Goal: Task Accomplishment & Management: Manage account settings

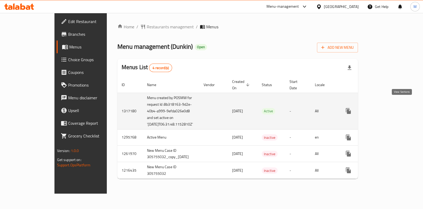
click at [390, 108] on icon "enhanced table" at bounding box center [387, 111] width 6 height 6
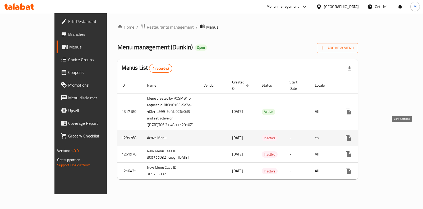
click at [390, 135] on icon "enhanced table" at bounding box center [387, 138] width 6 height 6
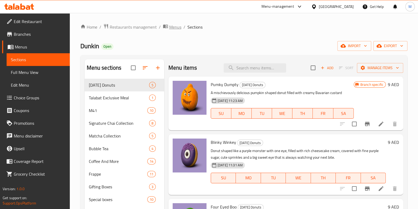
click at [169, 28] on span "Menus" at bounding box center [175, 27] width 12 height 6
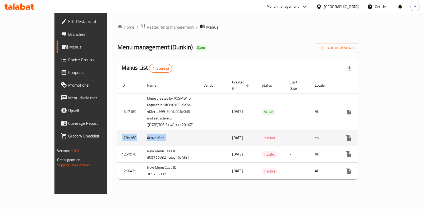
drag, startPoint x: 141, startPoint y: 130, endPoint x: 84, endPoint y: 132, distance: 57.2
click at [117, 132] on tr "1295768 Active Menu 19/06/2025 Inactive - en" at bounding box center [257, 138] width 280 height 16
drag, startPoint x: 230, startPoint y: 131, endPoint x: 84, endPoint y: 137, distance: 146.2
click at [117, 137] on tr "1295768 Active Menu 19/06/2025 Inactive - en" at bounding box center [257, 138] width 280 height 16
copy tr "1295768 Active Menu 19/06/2025"
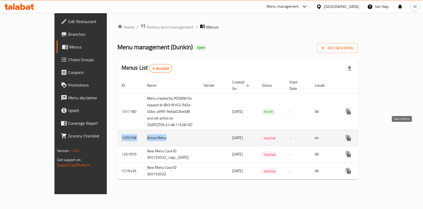
click at [393, 132] on link "enhanced table" at bounding box center [387, 138] width 13 height 13
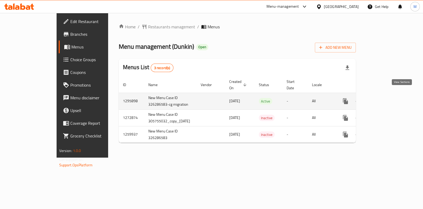
click at [386, 99] on icon "enhanced table" at bounding box center [384, 101] width 5 height 5
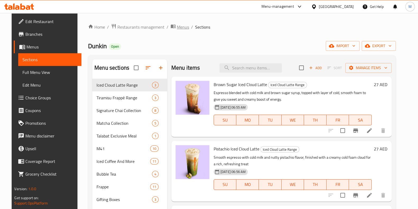
click at [178, 30] on span "Menus" at bounding box center [183, 27] width 12 height 6
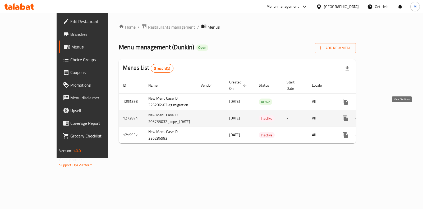
click at [387, 115] on icon "enhanced table" at bounding box center [384, 118] width 6 height 6
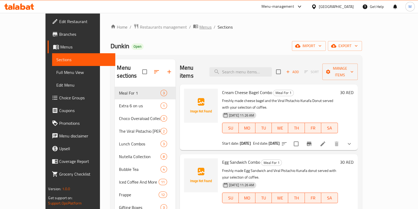
click at [200, 27] on span "Menus" at bounding box center [206, 27] width 12 height 6
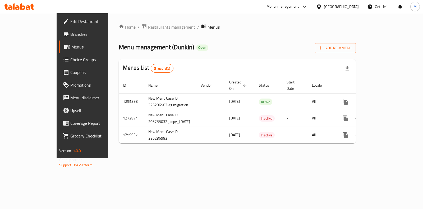
click at [148, 27] on span "Restaurants management" at bounding box center [171, 27] width 47 height 6
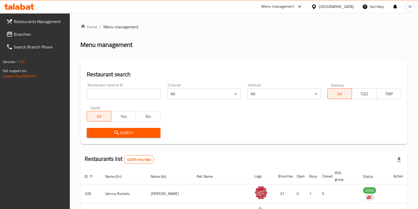
click at [137, 87] on div "Home / Menu management Menu management Restaurant search Restaurant name or ID …" at bounding box center [243, 192] width 327 height 337
click at [137, 87] on div "Restaurant name or ID Restaurant name or ID" at bounding box center [124, 91] width 74 height 16
click at [138, 92] on input "search" at bounding box center [124, 94] width 74 height 11
type input "dunkin"
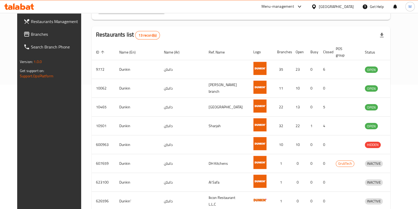
scroll to position [125, 0]
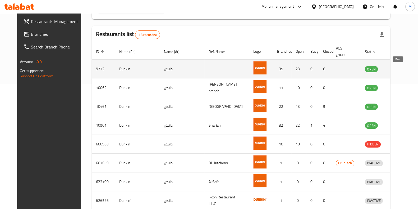
click at [398, 70] on icon "enhanced table" at bounding box center [398, 69] width 2 height 2
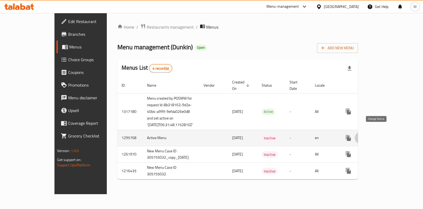
click at [365, 135] on icon "enhanced table" at bounding box center [361, 138] width 6 height 6
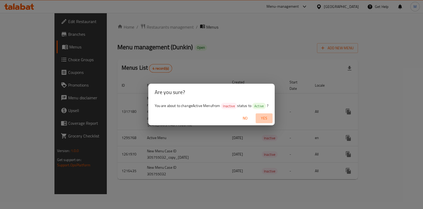
click at [262, 118] on span "Yes" at bounding box center [264, 118] width 13 height 7
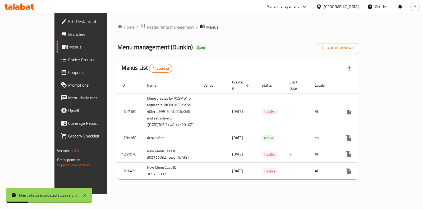
click at [147, 24] on span "Restaurants management" at bounding box center [170, 27] width 47 height 6
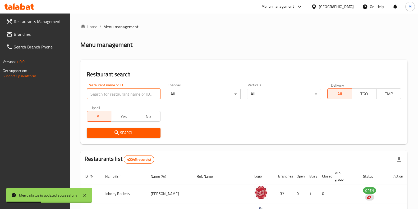
click at [112, 93] on input "search" at bounding box center [124, 94] width 74 height 11
type input "dunkin"
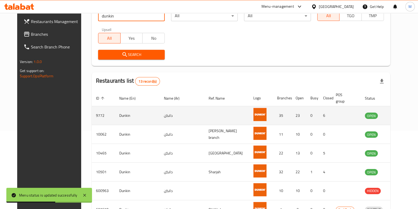
scroll to position [78, 0]
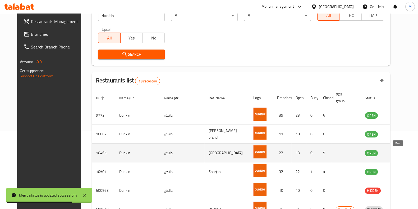
click at [399, 153] on icon "enhanced table" at bounding box center [397, 153] width 6 height 6
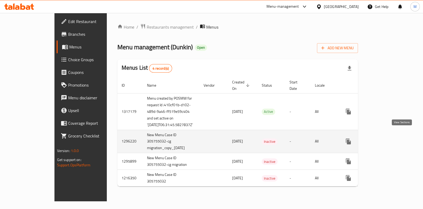
click at [390, 138] on icon "enhanced table" at bounding box center [387, 141] width 6 height 6
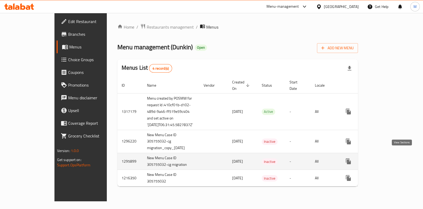
click at [389, 159] on icon "enhanced table" at bounding box center [387, 161] width 5 height 5
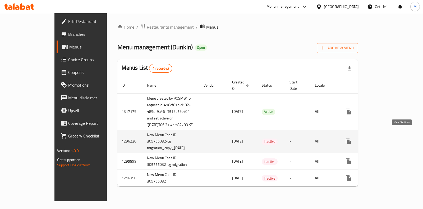
click at [393, 135] on link "enhanced table" at bounding box center [387, 141] width 13 height 13
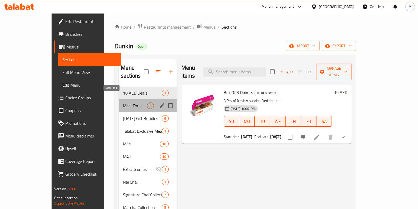
click at [123, 102] on span "Meal For 1" at bounding box center [135, 105] width 24 height 6
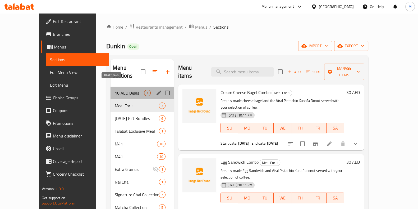
click at [117, 90] on span "10 AED Deals" at bounding box center [129, 93] width 29 height 6
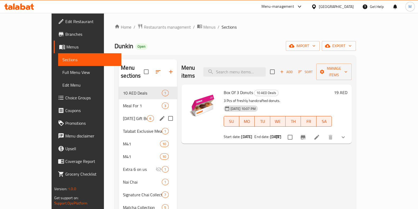
click at [119, 114] on div "Father's Day Gift Bundles 6" at bounding box center [148, 118] width 58 height 13
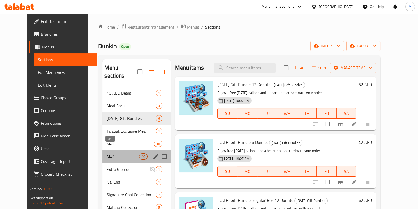
click at [112, 153] on span "M41" at bounding box center [123, 156] width 33 height 6
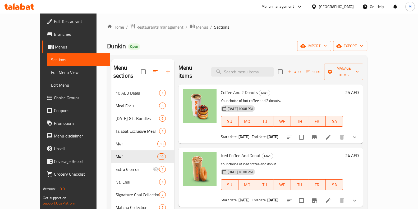
click at [196, 30] on span "Menus" at bounding box center [202, 27] width 12 height 6
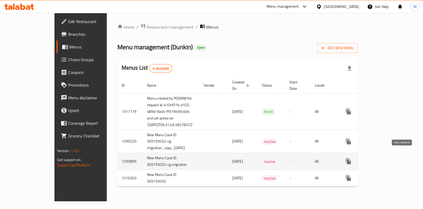
click at [390, 158] on icon "enhanced table" at bounding box center [387, 161] width 6 height 6
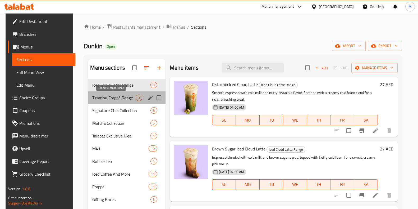
click at [113, 98] on span "Tiramisu Frappé Range" at bounding box center [113, 97] width 43 height 6
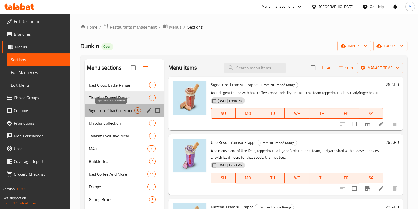
click at [113, 112] on span "Signature Chai Collection" at bounding box center [112, 110] width 46 height 6
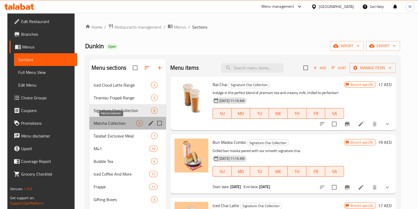
click at [113, 124] on span "Matcha Collection" at bounding box center [115, 123] width 43 height 6
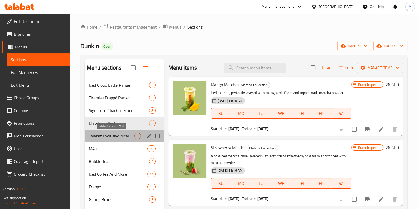
click at [114, 134] on span "Talabat Exclusive Meal" at bounding box center [112, 136] width 46 height 6
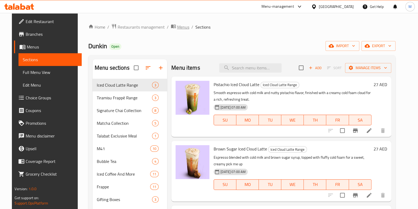
click at [177, 28] on span "Menus" at bounding box center [183, 27] width 12 height 6
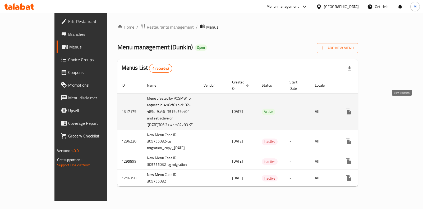
click at [389, 109] on icon "enhanced table" at bounding box center [387, 111] width 5 height 5
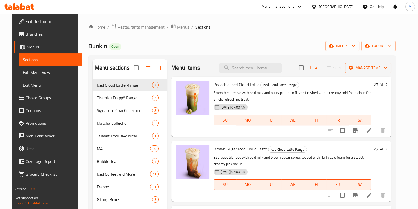
click at [124, 28] on span "Restaurants management" at bounding box center [141, 27] width 47 height 6
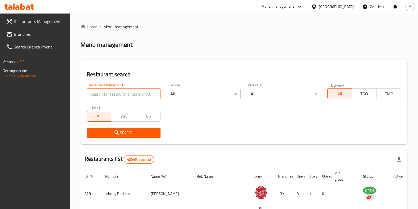
click at [119, 89] on input "search" at bounding box center [124, 94] width 74 height 11
type input "dunkin"
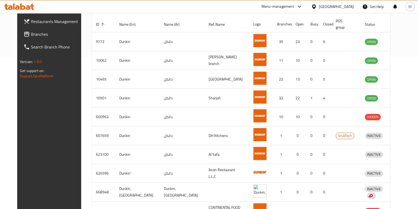
scroll to position [152, 0]
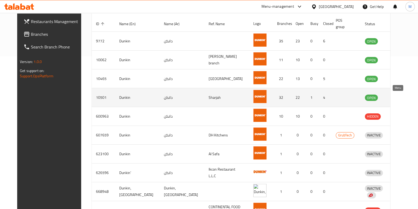
click at [394, 98] on icon "enhanced table" at bounding box center [397, 98] width 6 height 4
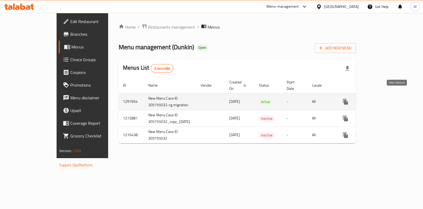
click at [390, 97] on link "enhanced table" at bounding box center [384, 101] width 13 height 13
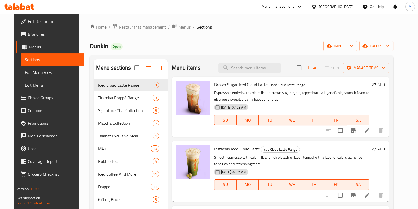
click at [179, 30] on span "Menus" at bounding box center [185, 27] width 12 height 6
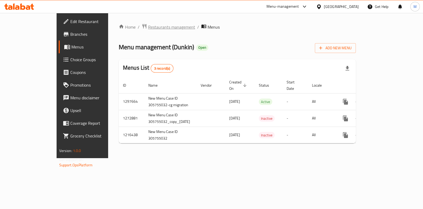
click at [148, 27] on span "Restaurants management" at bounding box center [171, 27] width 47 height 6
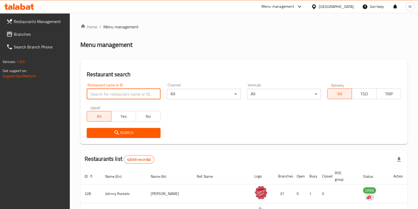
click at [138, 94] on input "search" at bounding box center [124, 94] width 74 height 11
type input "dunkin"
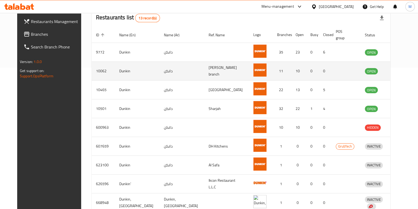
scroll to position [142, 0]
click at [399, 69] on icon "enhanced table" at bounding box center [397, 71] width 6 height 4
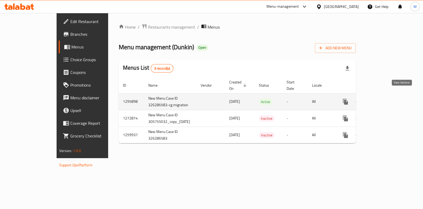
click at [387, 98] on icon "enhanced table" at bounding box center [384, 101] width 6 height 6
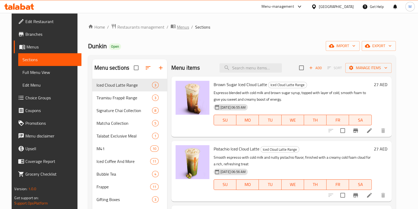
click at [177, 24] on span "Menus" at bounding box center [183, 27] width 12 height 6
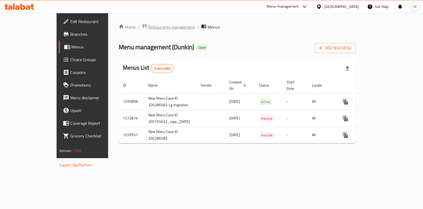
click at [148, 24] on span "Restaurants management" at bounding box center [171, 27] width 47 height 6
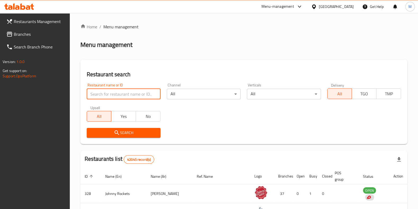
click at [132, 89] on input "search" at bounding box center [124, 94] width 74 height 11
type input "dunkin"
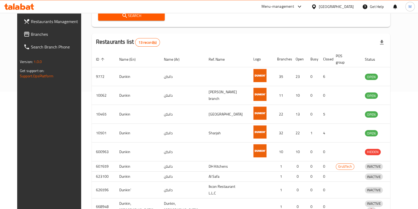
scroll to position [119, 0]
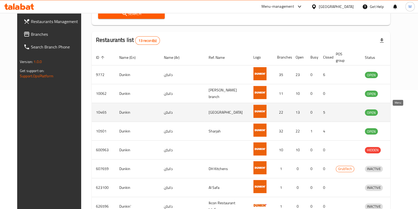
click at [396, 113] on icon "enhanced table" at bounding box center [397, 112] width 6 height 4
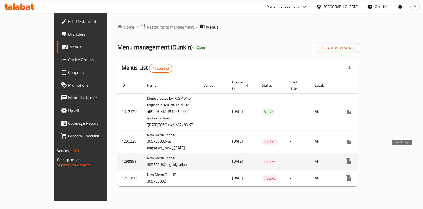
click at [389, 159] on icon "enhanced table" at bounding box center [387, 161] width 5 height 5
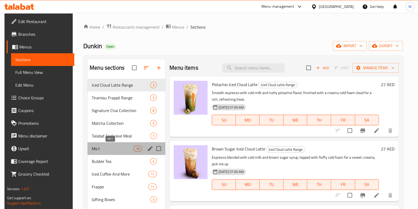
click at [99, 146] on span "M41" at bounding box center [113, 148] width 42 height 6
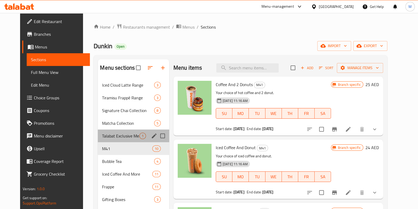
click at [99, 139] on div "Talabat Exclusive Meal 1" at bounding box center [133, 135] width 71 height 13
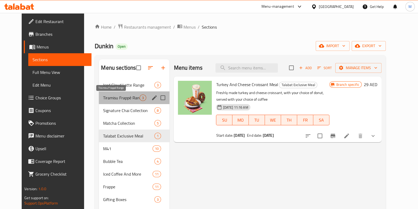
click at [121, 99] on span "Tiramisu Frappé Range" at bounding box center [121, 97] width 37 height 6
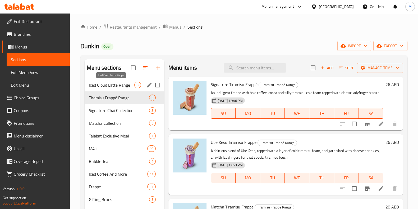
click at [126, 82] on span "Iced Cloud Latte Range" at bounding box center [112, 85] width 46 height 6
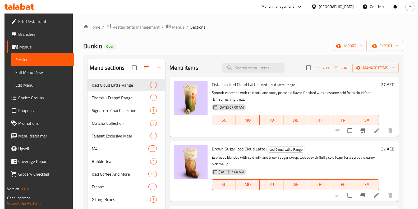
scroll to position [191, 0]
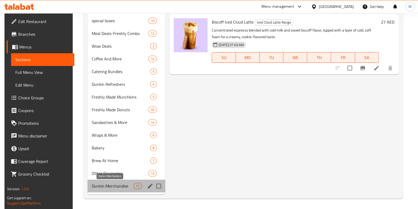
click at [114, 183] on span "Dunkin Merchandise" at bounding box center [113, 186] width 42 height 6
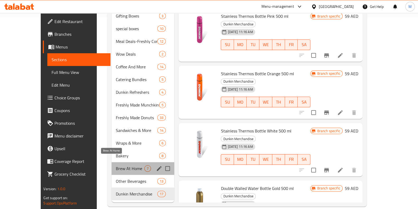
click at [116, 165] on span "Brew At Home" at bounding box center [130, 168] width 29 height 6
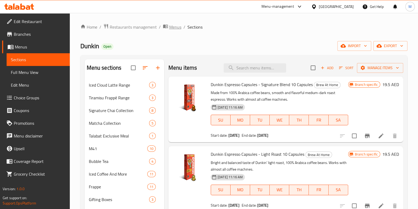
click at [177, 26] on span "Menus" at bounding box center [175, 27] width 12 height 6
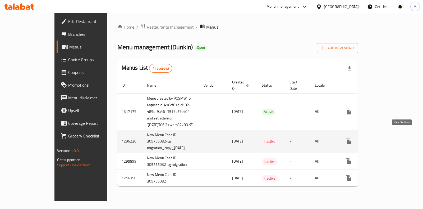
click at [390, 138] on icon "enhanced table" at bounding box center [387, 141] width 6 height 6
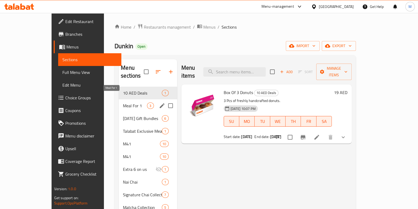
click at [123, 102] on span "Meal For 1" at bounding box center [135, 105] width 24 height 6
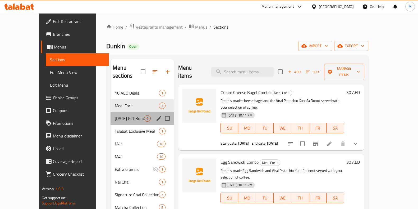
click at [111, 116] on div "Father's Day Gift Bundles 6" at bounding box center [143, 118] width 64 height 13
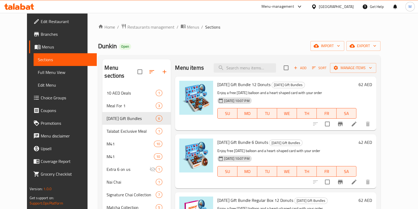
scroll to position [268, 0]
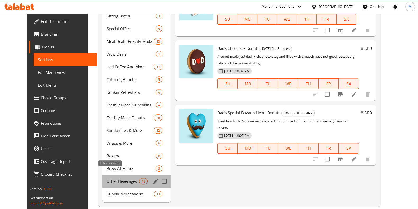
click at [107, 178] on span "Other Beverages" at bounding box center [123, 181] width 33 height 6
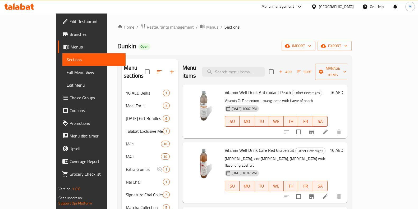
click at [206, 26] on span "Menus" at bounding box center [212, 27] width 12 height 6
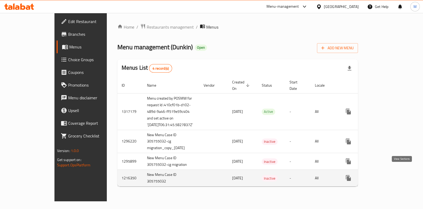
click at [393, 174] on link "enhanced table" at bounding box center [387, 177] width 13 height 13
click at [390, 175] on icon "enhanced table" at bounding box center [387, 178] width 6 height 6
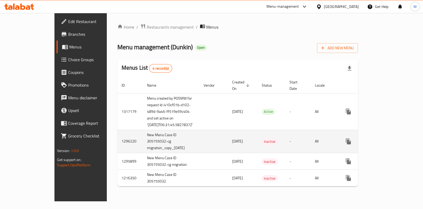
drag, startPoint x: 216, startPoint y: 108, endPoint x: 225, endPoint y: 139, distance: 32.6
click at [225, 139] on tbody "1317179 Menu created by POSMW for request Id :410cf01b-d102-489d-9a46-ff519e59c…" at bounding box center [257, 139] width 280 height 93
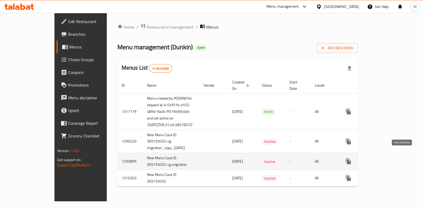
click at [390, 158] on icon "enhanced table" at bounding box center [387, 161] width 6 height 6
click at [365, 158] on icon "enhanced table" at bounding box center [361, 161] width 6 height 6
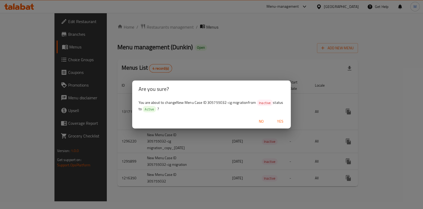
click at [263, 120] on span "No" at bounding box center [261, 121] width 13 height 7
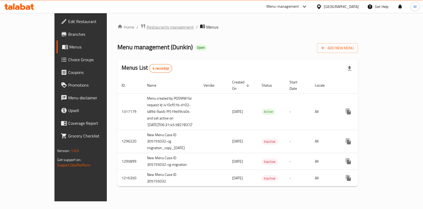
click at [147, 29] on span "Restaurants management" at bounding box center [170, 27] width 47 height 6
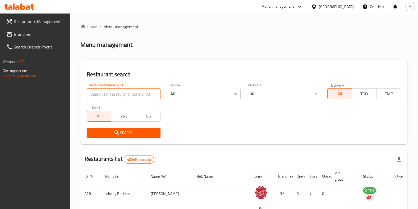
click at [131, 96] on input "search" at bounding box center [124, 94] width 74 height 11
type input "dunkin"
click button "Search" at bounding box center [124, 133] width 74 height 10
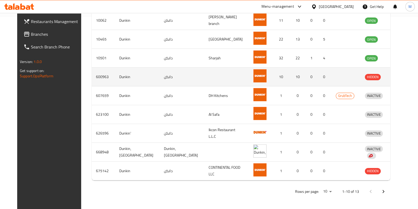
scroll to position [162, 0]
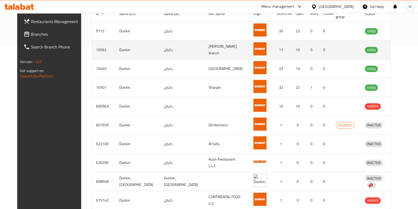
click at [92, 47] on td "10062" at bounding box center [103, 49] width 23 height 19
copy td "10062"
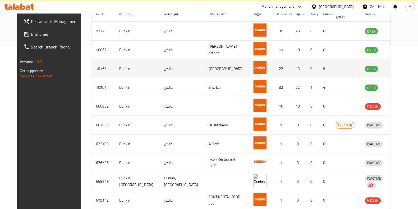
click at [92, 71] on td "10465" at bounding box center [103, 68] width 23 height 19
copy td "10465"
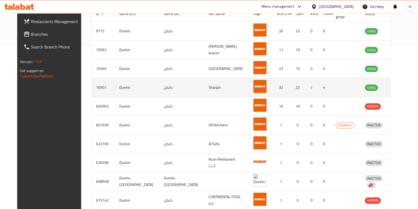
click at [92, 84] on td "10501" at bounding box center [103, 87] width 23 height 19
copy td "10501"
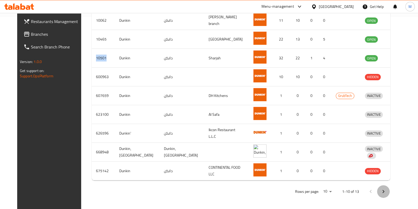
click at [387, 193] on icon "Next page" at bounding box center [384, 191] width 6 height 6
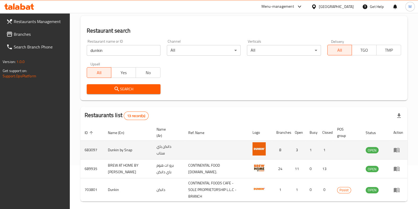
scroll to position [43, 0]
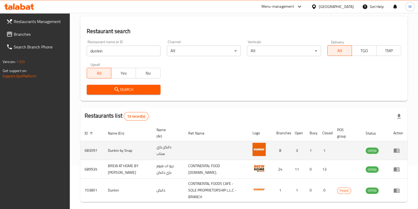
click at [91, 148] on td "683097" at bounding box center [91, 150] width 23 height 19
copy td "683097"
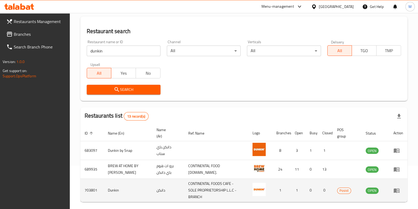
click at [89, 188] on td "703801" at bounding box center [91, 190] width 23 height 23
copy td "703801"
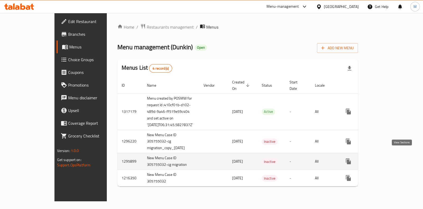
click at [389, 159] on icon "enhanced table" at bounding box center [387, 161] width 5 height 5
click at [368, 159] on button "enhanced table" at bounding box center [361, 161] width 13 height 13
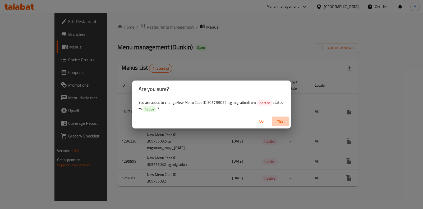
click at [279, 122] on span "Yes" at bounding box center [280, 121] width 13 height 7
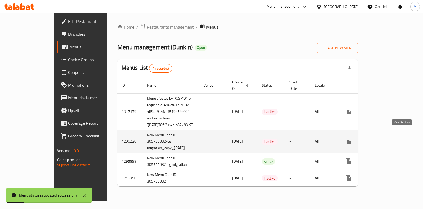
click at [393, 135] on link "enhanced table" at bounding box center [387, 141] width 13 height 13
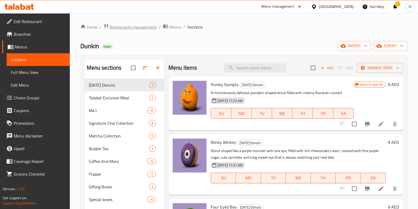
click at [126, 28] on span "Restaurants management" at bounding box center [133, 27] width 47 height 6
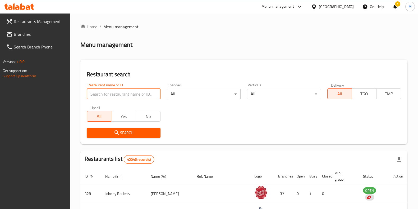
click at [116, 90] on input "search" at bounding box center [124, 94] width 74 height 11
type input "dunkin"
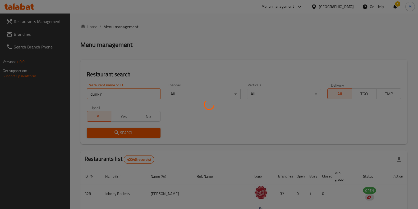
scroll to position [192, 0]
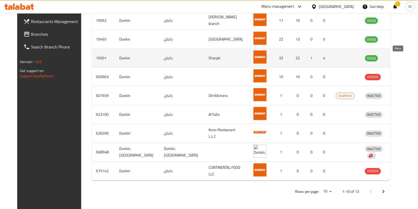
click at [396, 60] on icon "enhanced table" at bounding box center [397, 58] width 6 height 4
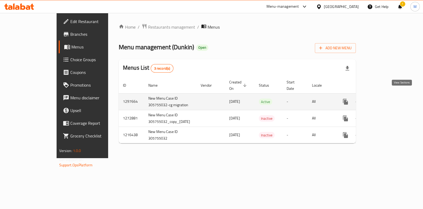
click at [387, 98] on icon "enhanced table" at bounding box center [384, 101] width 6 height 6
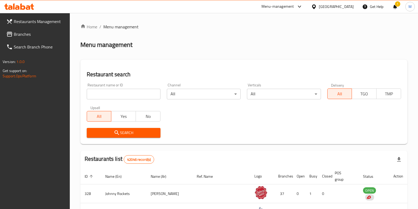
scroll to position [98, 0]
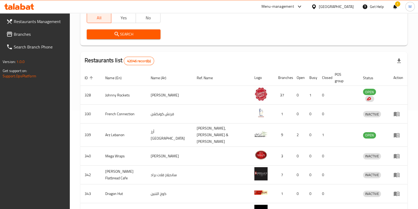
click at [174, 56] on div "Restaurants list 42046 record(s)" at bounding box center [243, 61] width 327 height 18
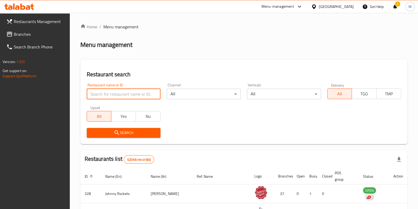
click at [131, 96] on input "search" at bounding box center [124, 94] width 74 height 11
type input "dunkin"
click button "Search" at bounding box center [124, 133] width 74 height 10
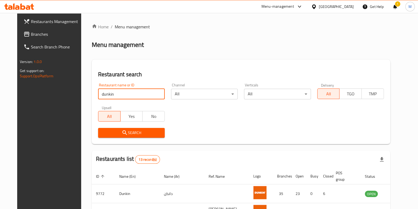
scroll to position [192, 0]
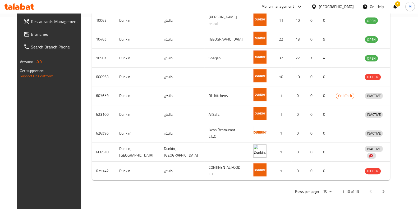
click at [387, 189] on icon "Next page" at bounding box center [384, 191] width 6 height 6
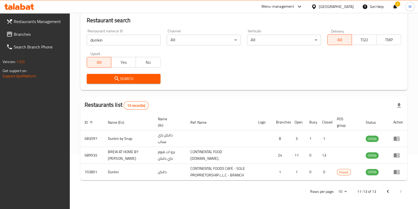
scroll to position [61, 0]
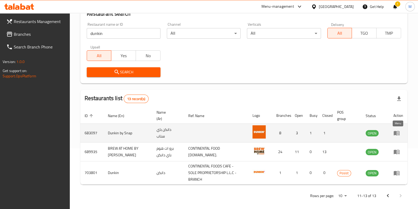
click at [394, 132] on icon "enhanced table" at bounding box center [397, 133] width 6 height 6
